Goal: Task Accomplishment & Management: Complete application form

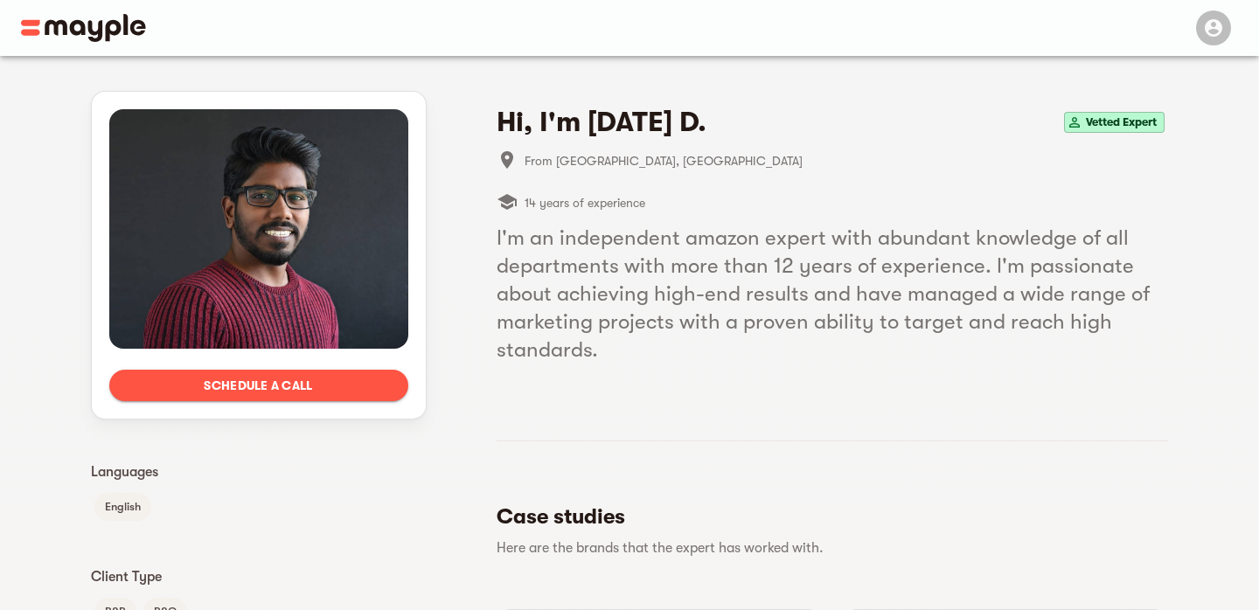
click at [334, 387] on span "Schedule a call" at bounding box center [258, 385] width 271 height 21
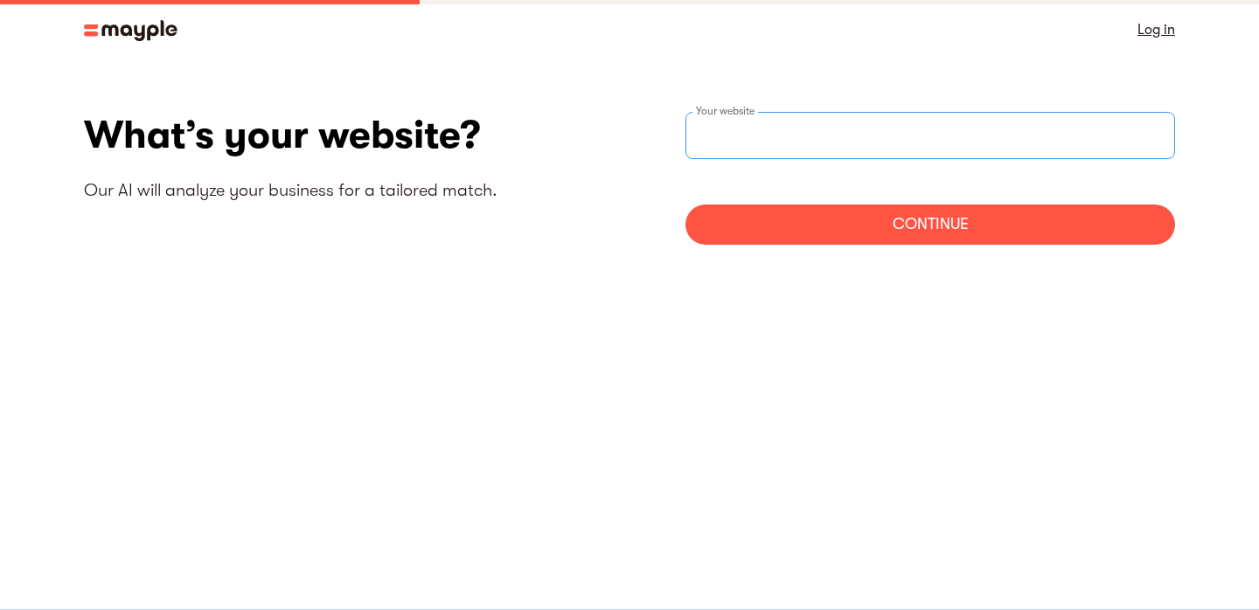
click at [802, 142] on input "websiteStep" at bounding box center [931, 135] width 490 height 47
type input "[URL][DOMAIN_NAME]"
click at [886, 223] on div "Continue" at bounding box center [931, 225] width 490 height 40
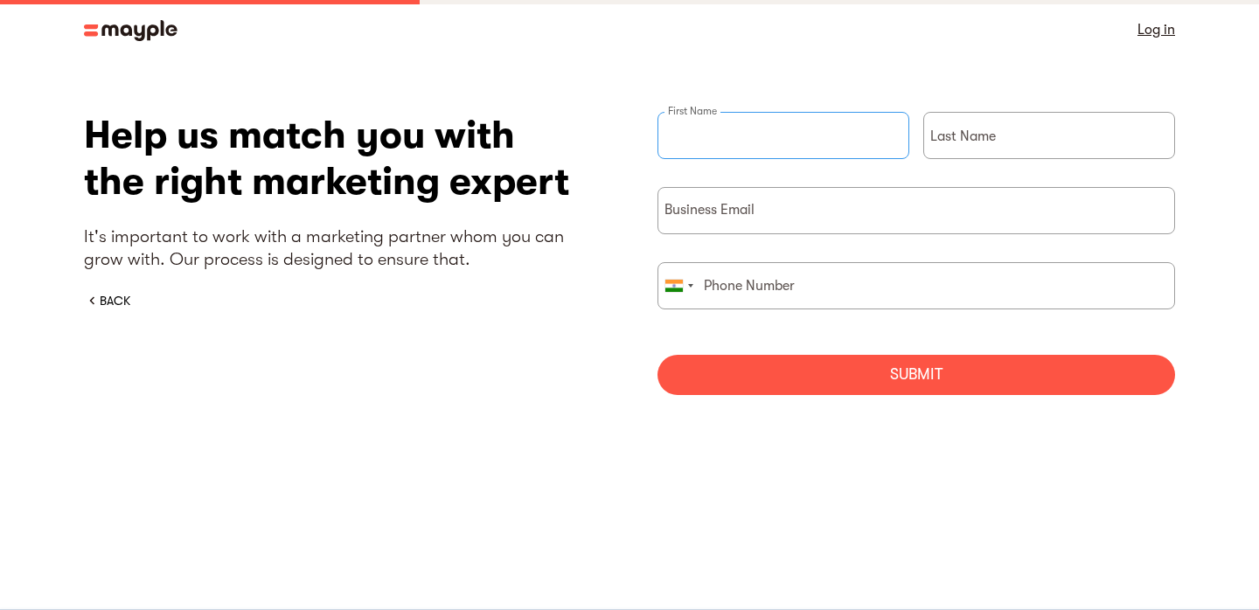
click at [758, 131] on input "briefForm" at bounding box center [784, 135] width 252 height 47
type input "Naseeb"
type input "nadukkandy"
type input "b"
type input "n"
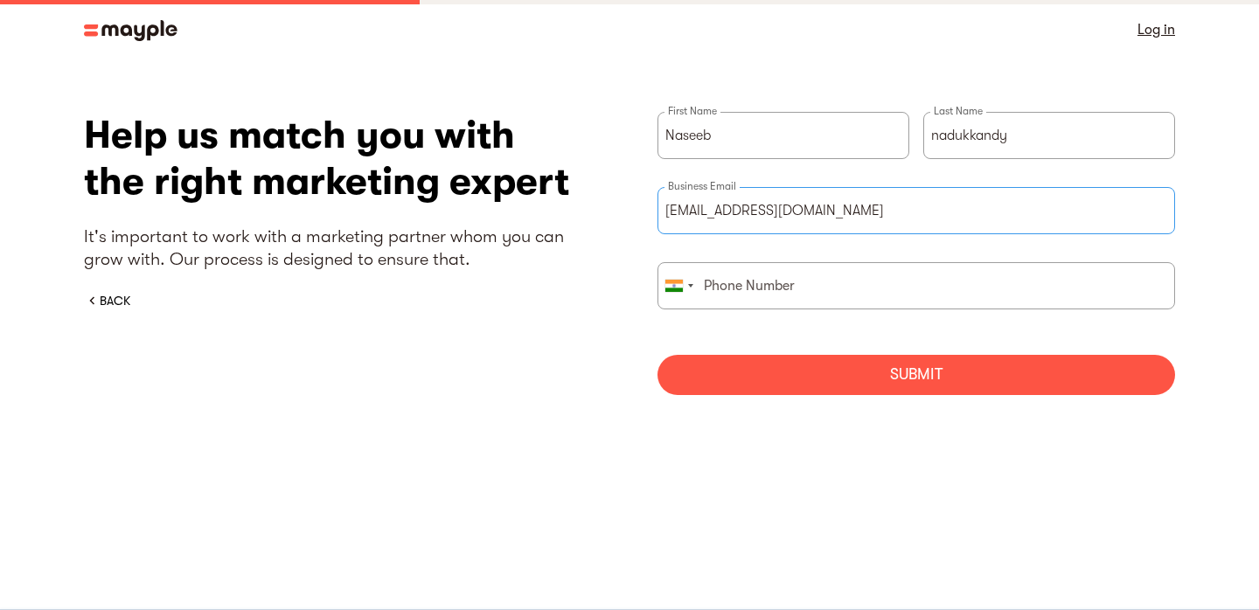
type input "[EMAIL_ADDRESS][DOMAIN_NAME]"
click at [786, 279] on input "briefForm" at bounding box center [917, 285] width 518 height 47
click at [938, 382] on div "Submit" at bounding box center [917, 375] width 518 height 40
click at [938, 379] on div "Submit" at bounding box center [917, 375] width 518 height 40
click at [702, 294] on input "8129656695" at bounding box center [917, 285] width 518 height 47
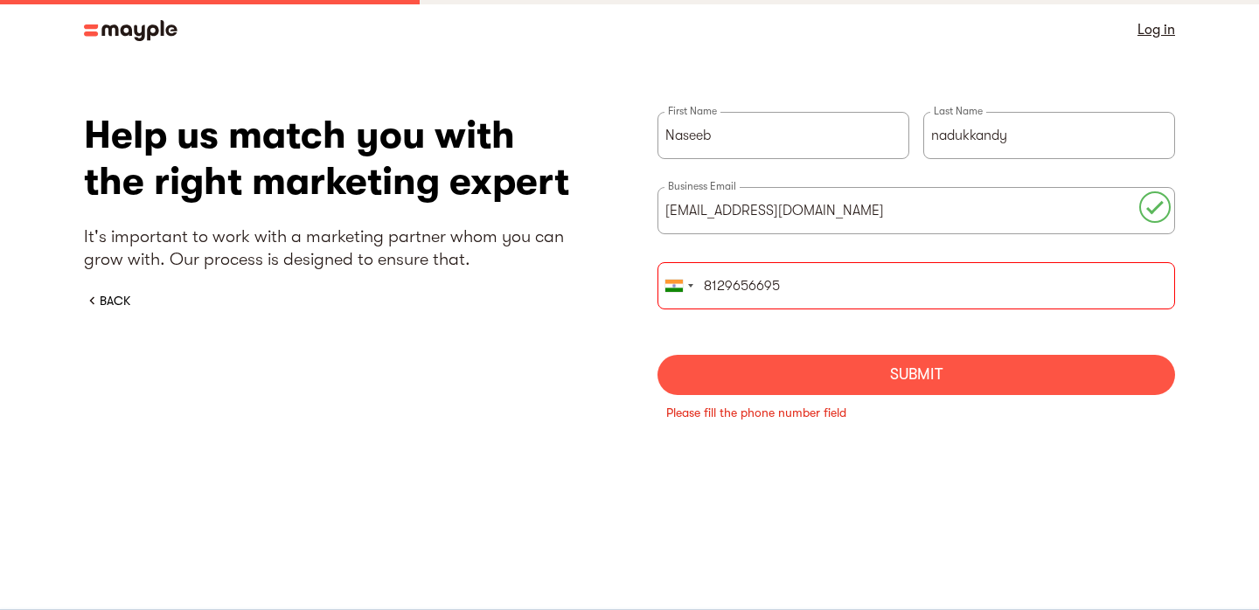
click at [702, 290] on input "8129656695" at bounding box center [917, 285] width 518 height 47
click at [882, 383] on div "Submit" at bounding box center [917, 375] width 518 height 40
click at [882, 382] on div "Submit" at bounding box center [917, 375] width 518 height 40
click at [877, 455] on section "What’s your website? Our AI will analyze your business for a tailored match. [U…" at bounding box center [629, 277] width 1259 height 436
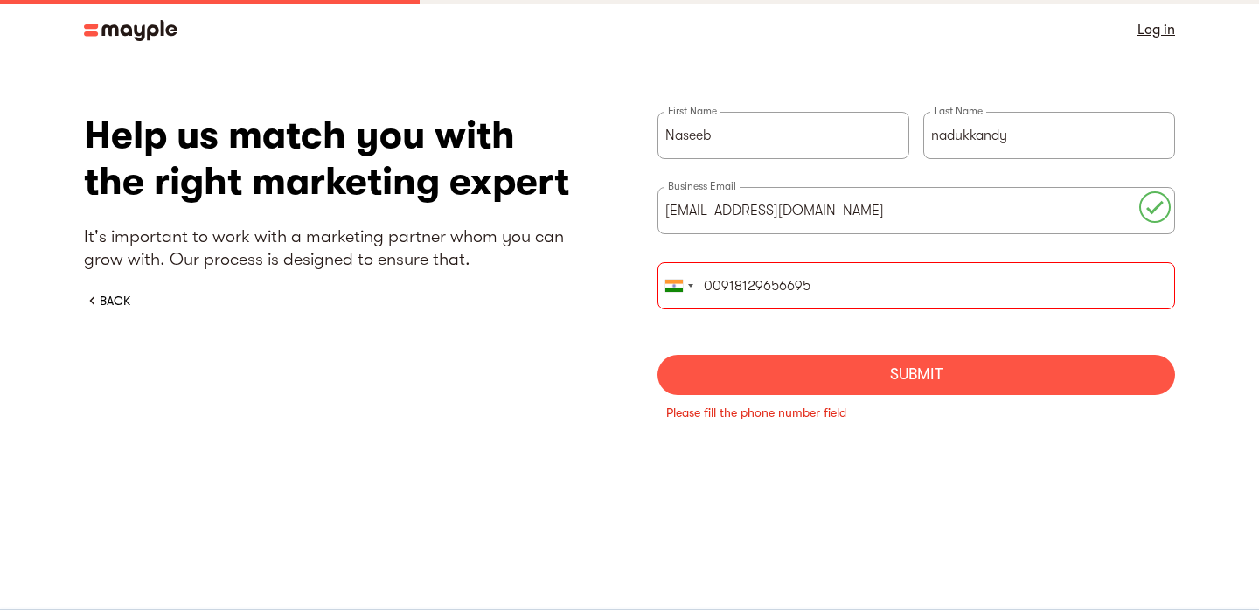
click at [813, 290] on input "00918129656695" at bounding box center [917, 285] width 518 height 47
type input "0"
click at [690, 289] on div "briefForm" at bounding box center [679, 285] width 40 height 45
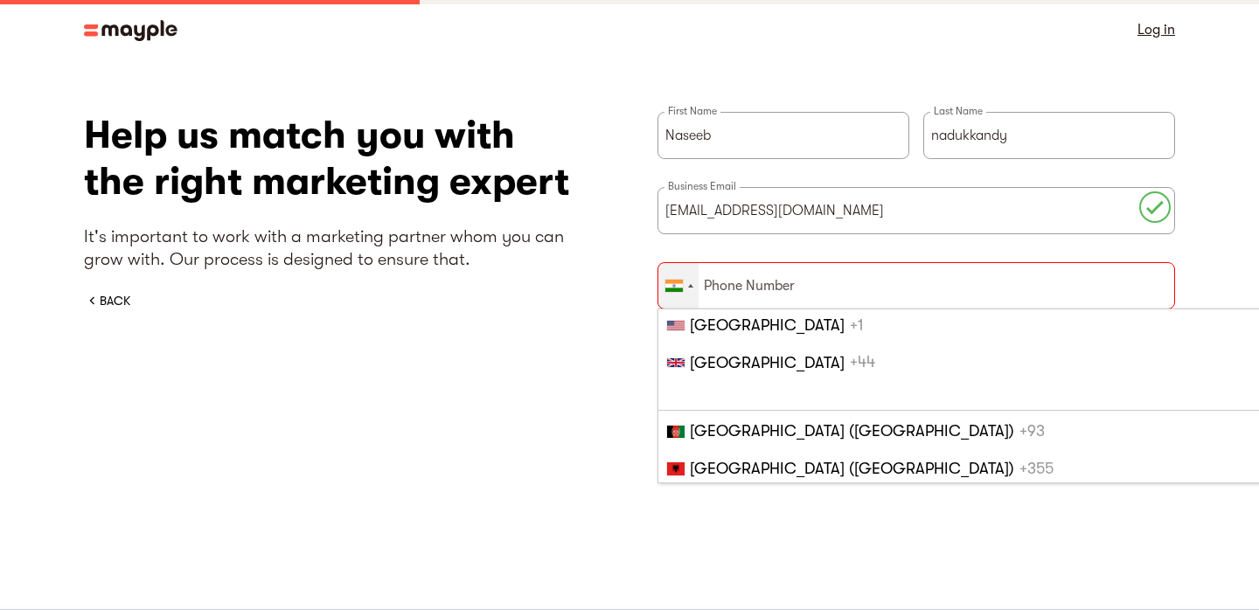
scroll to position [3710, 0]
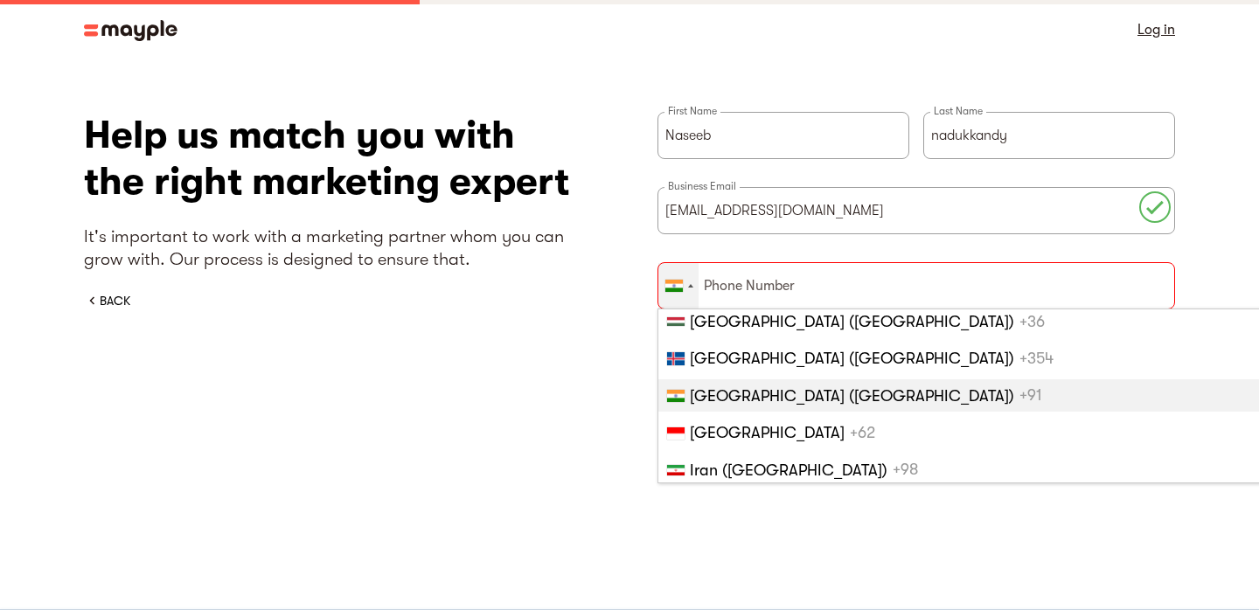
click at [710, 398] on span "[GEOGRAPHIC_DATA] ([GEOGRAPHIC_DATA])" at bounding box center [852, 395] width 324 height 17
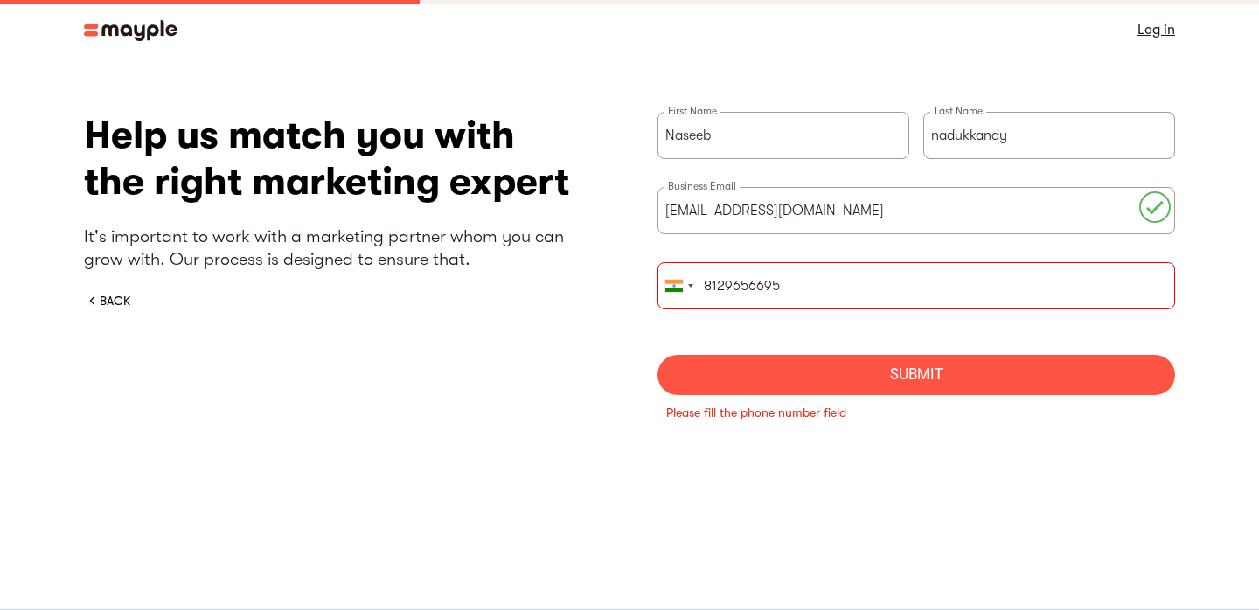
click at [957, 331] on div "[GEOGRAPHIC_DATA] +1 [GEOGRAPHIC_DATA] +44 [GEOGRAPHIC_DATA] ([GEOGRAPHIC_DATA]…" at bounding box center [917, 299] width 518 height 75
type input "081296 56695"
click at [957, 331] on div "[GEOGRAPHIC_DATA] +1 [GEOGRAPHIC_DATA] +44 [GEOGRAPHIC_DATA] ([GEOGRAPHIC_DATA]…" at bounding box center [917, 299] width 518 height 75
click at [945, 379] on div "Submit" at bounding box center [917, 375] width 518 height 40
click at [945, 379] on form "Naseeb First Name nadukkandy Last Name [EMAIL_ADDRESS][DOMAIN_NAME] Business Em…" at bounding box center [917, 253] width 518 height 283
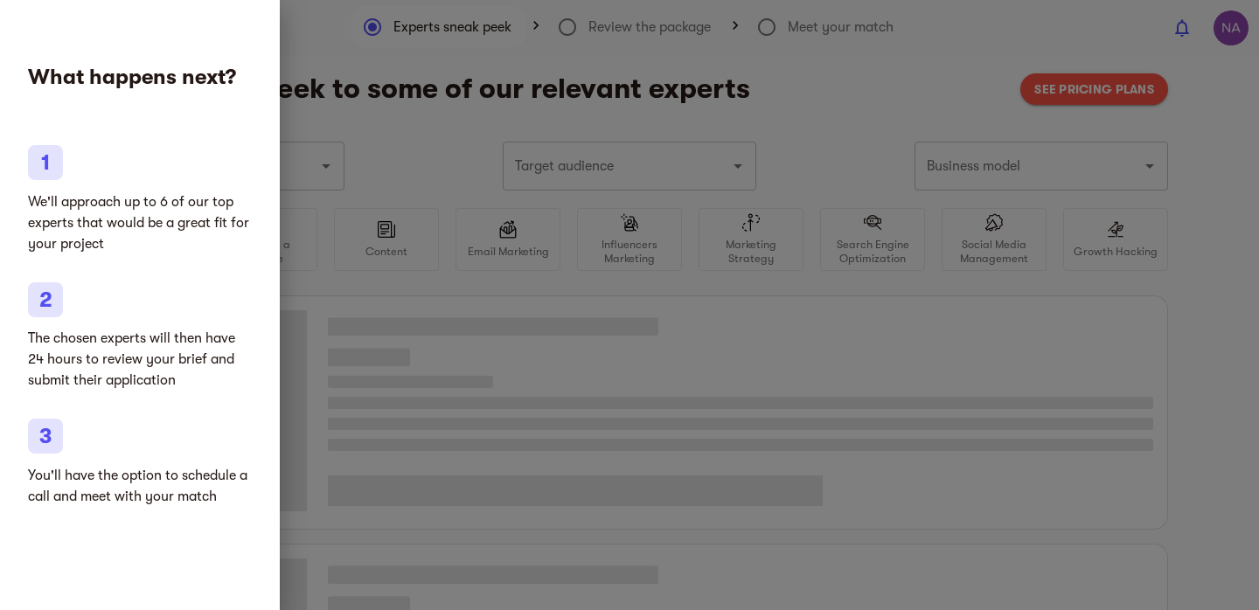
type input "Accessories"
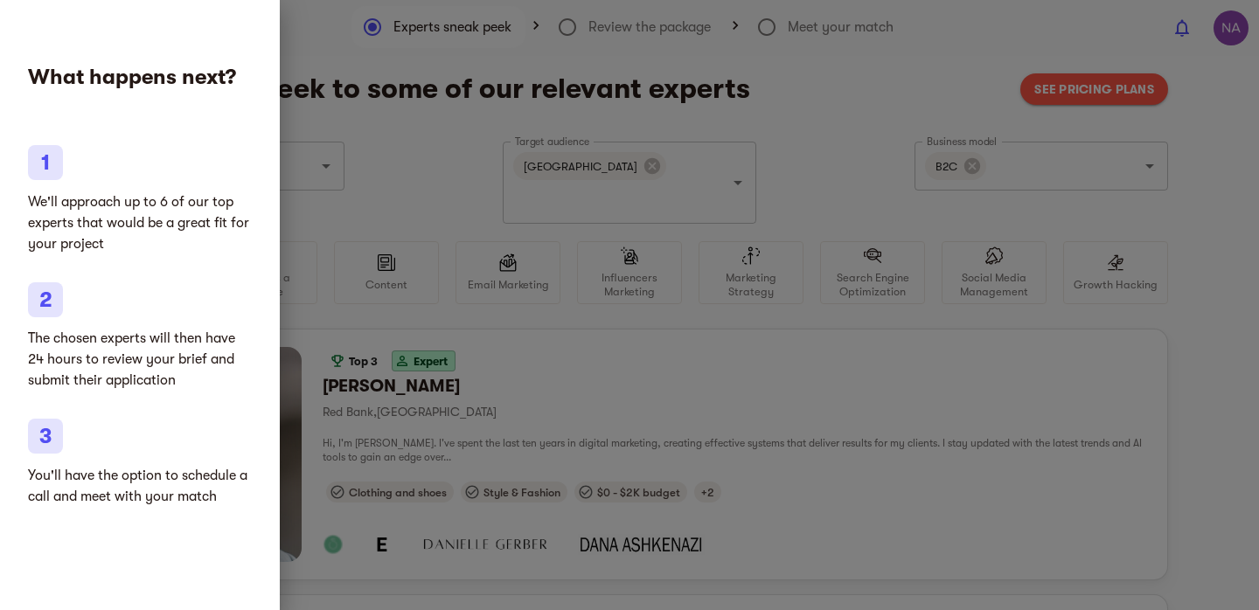
click at [370, 143] on div at bounding box center [629, 305] width 1259 height 610
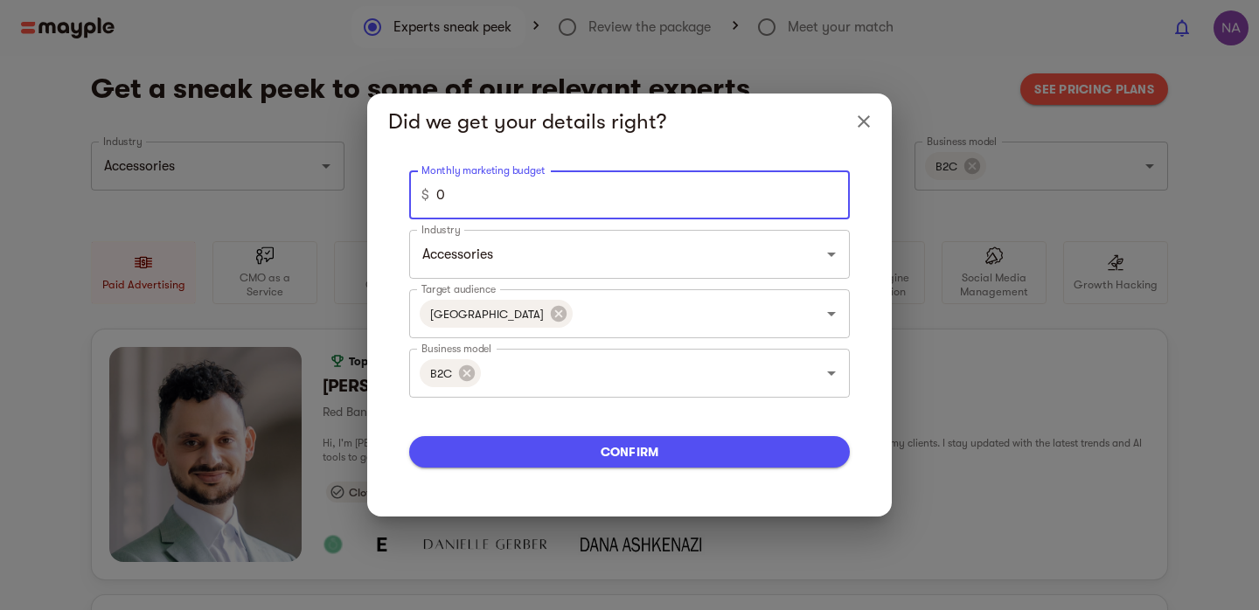
click at [789, 202] on input "0" at bounding box center [643, 195] width 414 height 49
type input "18000"
click at [604, 262] on input "Accessories" at bounding box center [605, 254] width 376 height 33
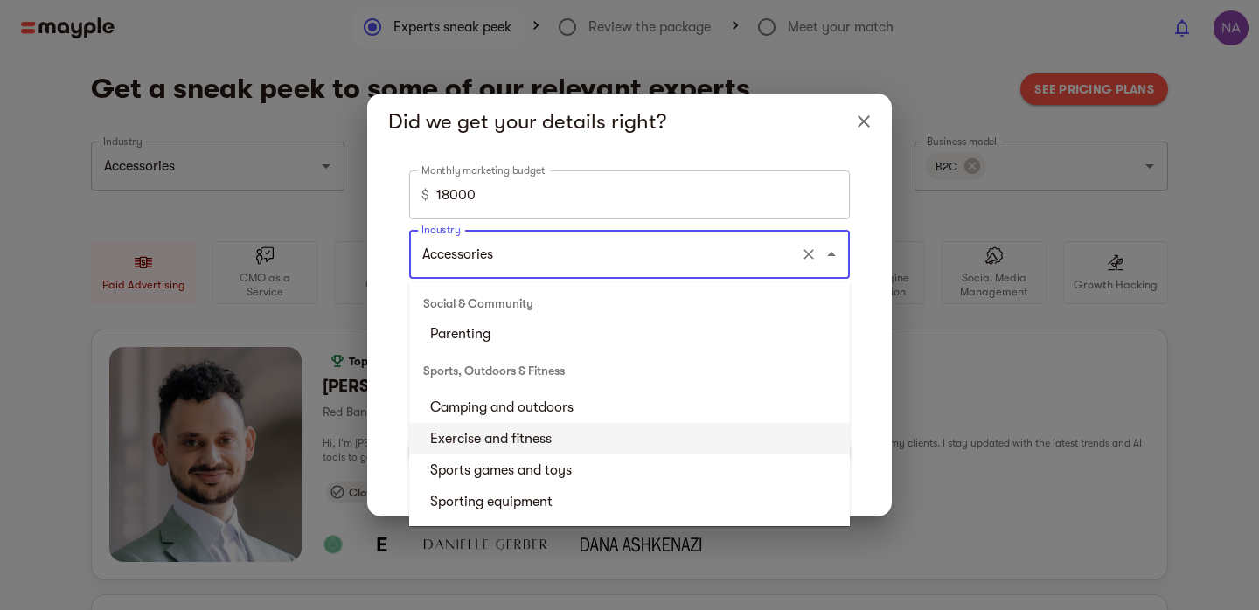
scroll to position [5479, 0]
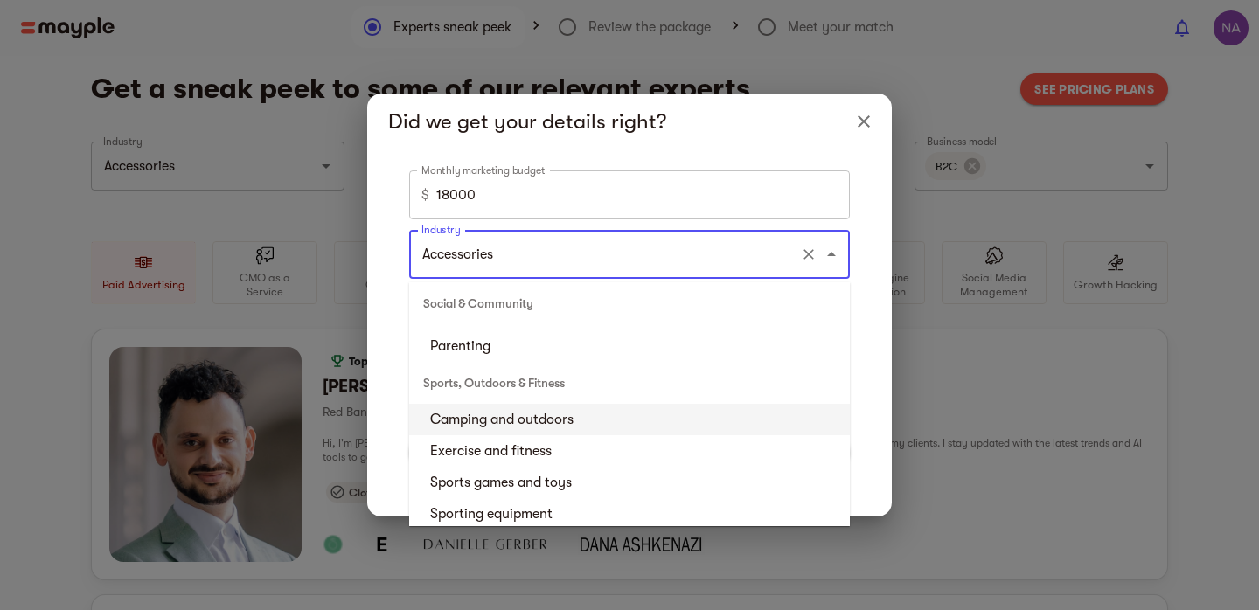
click at [574, 422] on li "Camping and outdoors" at bounding box center [629, 419] width 441 height 31
type input "Camping and outdoors"
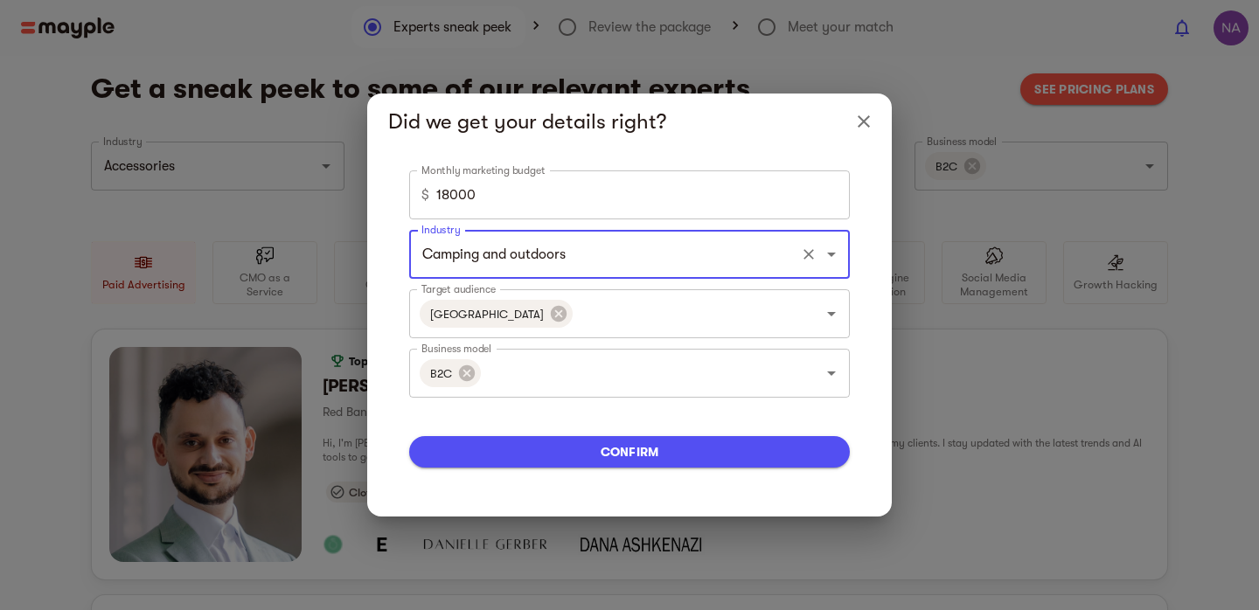
click at [655, 451] on span "confirm" at bounding box center [629, 452] width 413 height 21
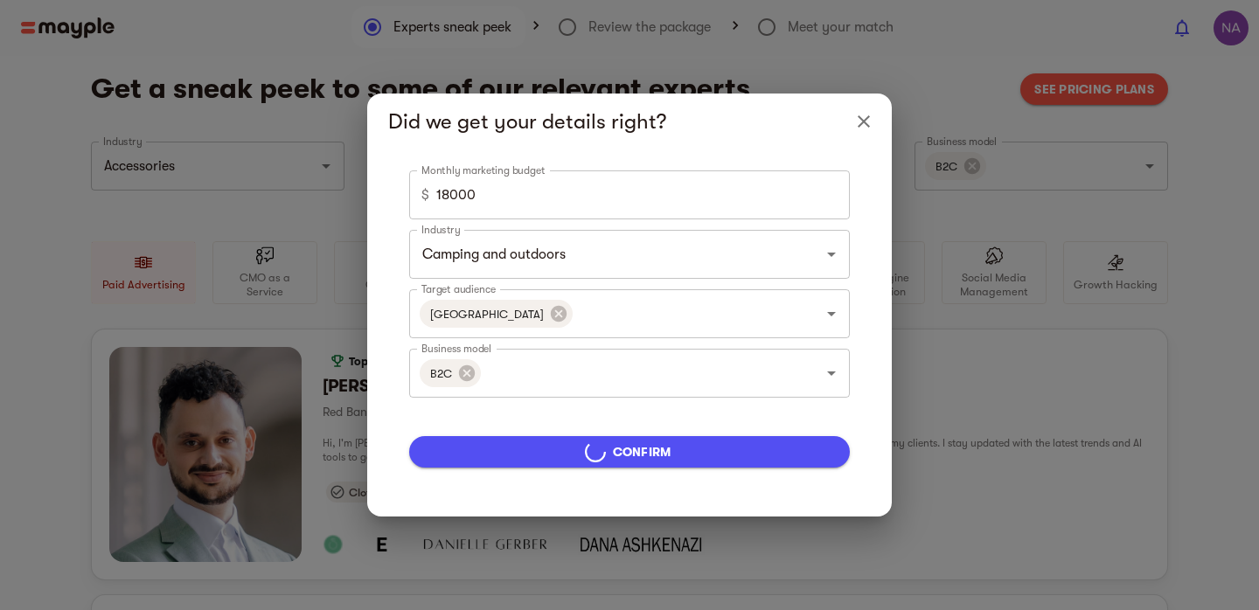
type input "5000"
type input "Accessories"
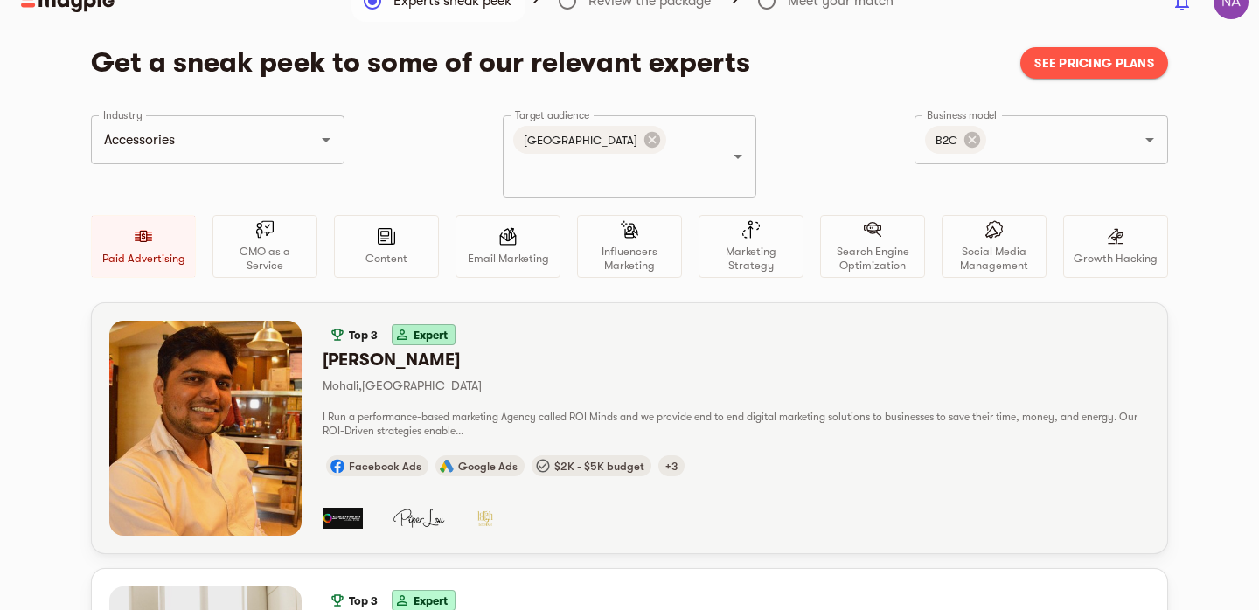
scroll to position [0, 0]
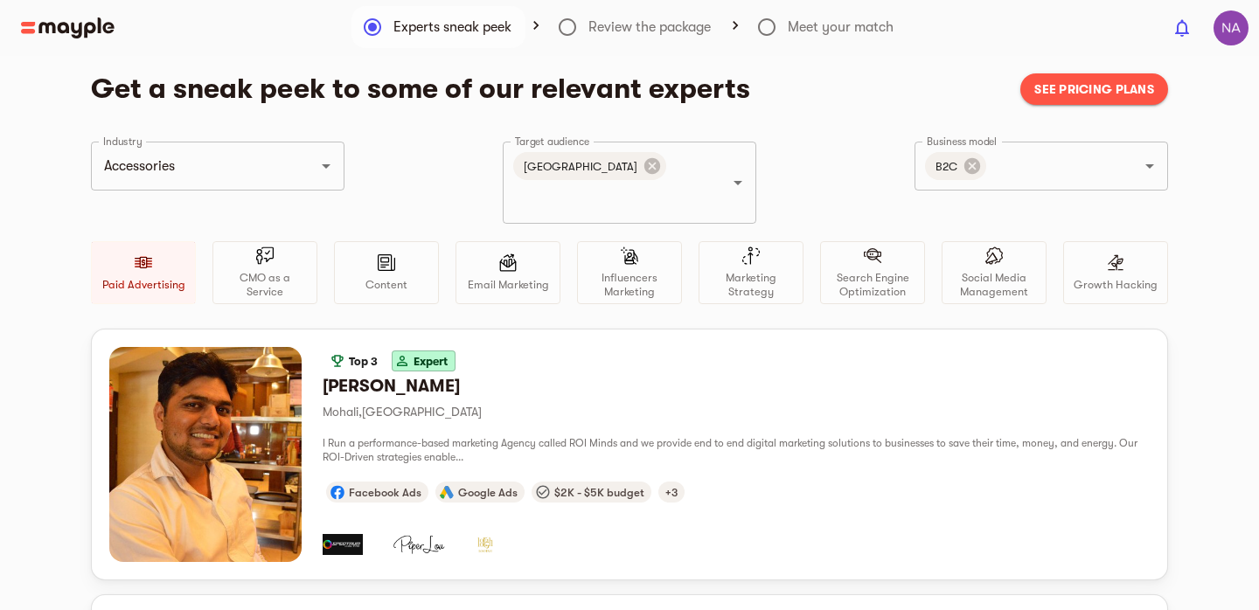
click at [1063, 76] on button "See pricing plans" at bounding box center [1095, 88] width 148 height 31
